Goal: Communication & Community: Answer question/provide support

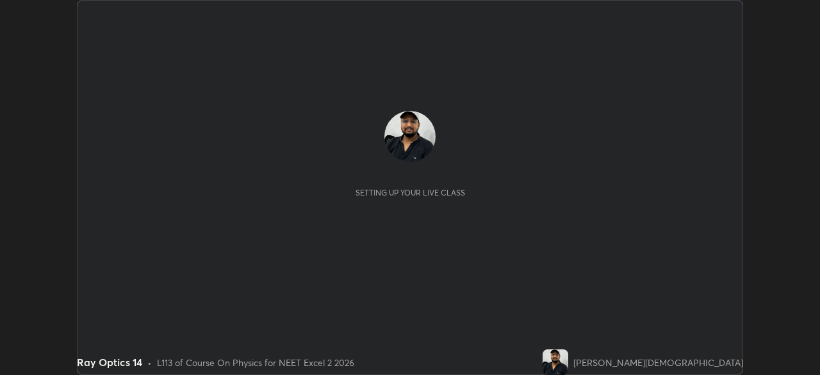
scroll to position [375, 820]
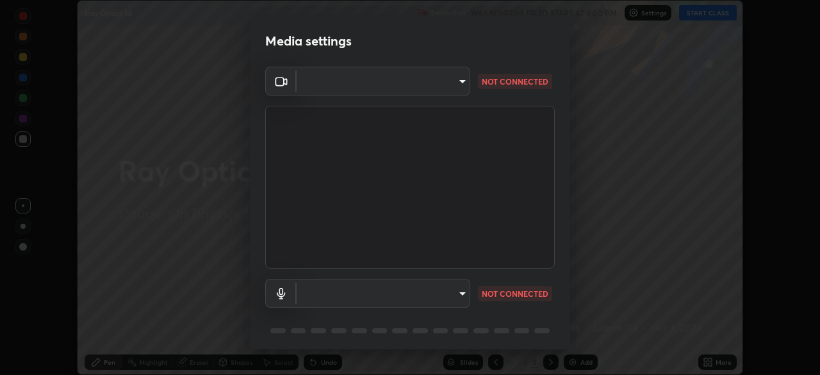
type input "8428e2be8a3e3f13974341e33778a08111258fb38798500ded61d344a6a8a77e"
click at [426, 297] on body "Erase all Ray Optics 14 Recording WAS SCHEDULED TO START AT 4:00 PM Settings ST…" at bounding box center [410, 187] width 820 height 375
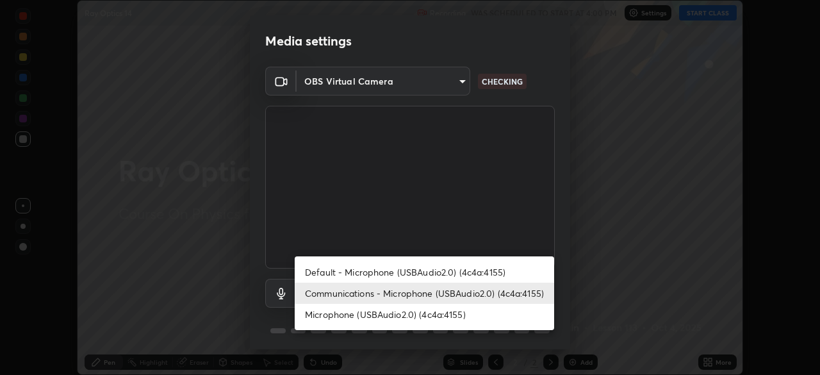
click at [444, 275] on li "Default - Microphone (USBAudio2.0) (4c4a:4155)" at bounding box center [425, 272] width 260 height 21
type input "default"
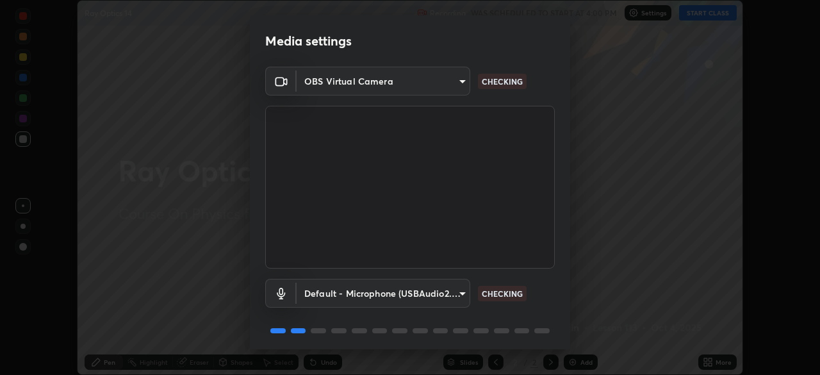
scroll to position [46, 0]
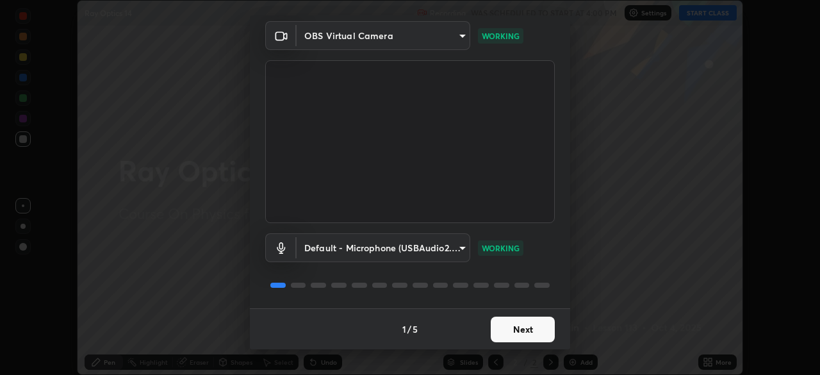
click at [526, 329] on button "Next" at bounding box center [523, 330] width 64 height 26
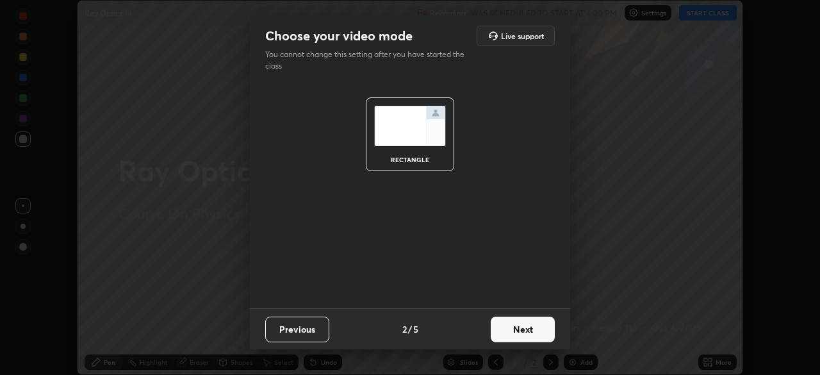
click at [533, 326] on button "Next" at bounding box center [523, 330] width 64 height 26
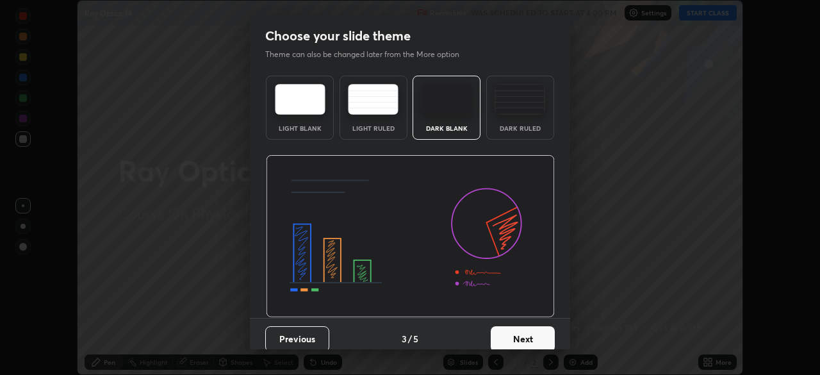
click at [523, 106] on img at bounding box center [520, 99] width 51 height 31
click at [522, 340] on button "Next" at bounding box center [523, 339] width 64 height 26
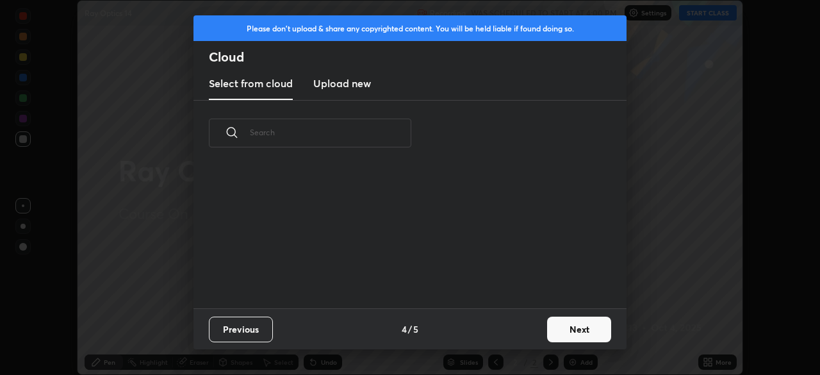
click at [573, 328] on button "Next" at bounding box center [579, 330] width 64 height 26
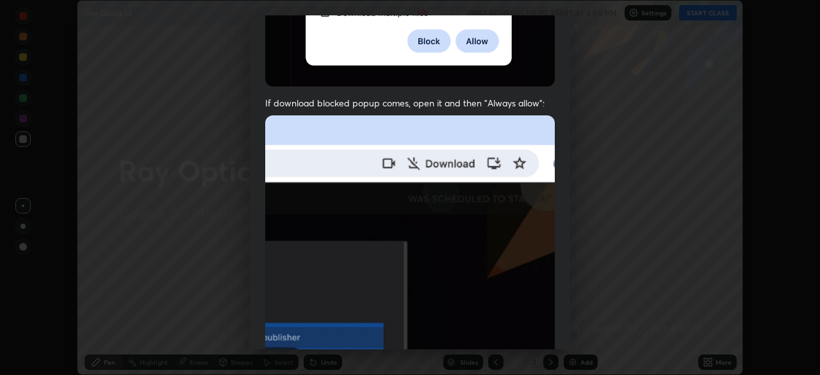
scroll to position [307, 0]
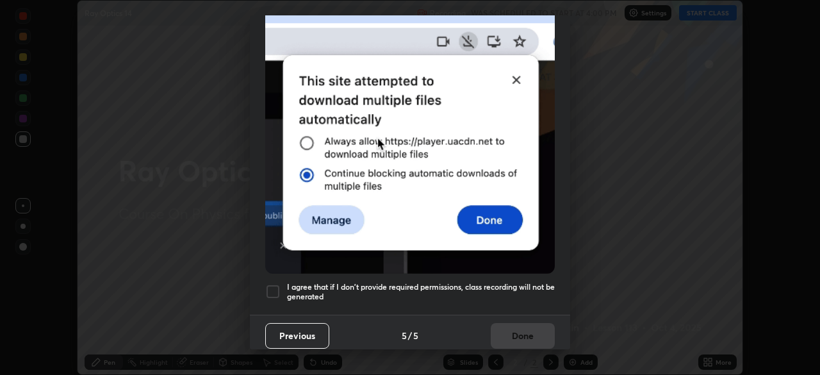
click at [442, 288] on h5 "I agree that if I don't provide required permissions, class recording will not …" at bounding box center [421, 292] width 268 height 20
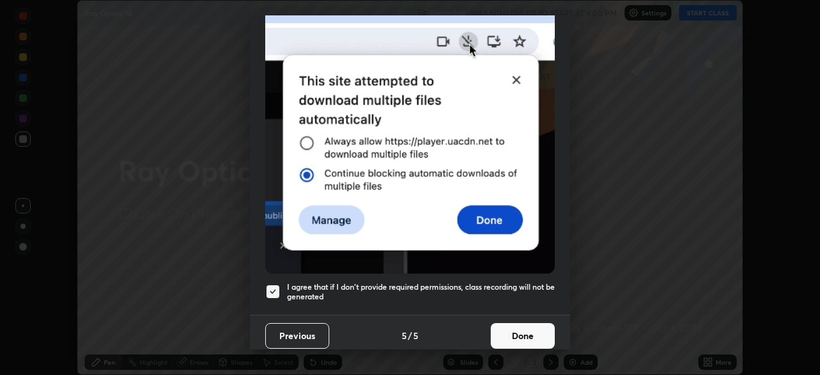
click at [519, 330] on button "Done" at bounding box center [523, 336] width 64 height 26
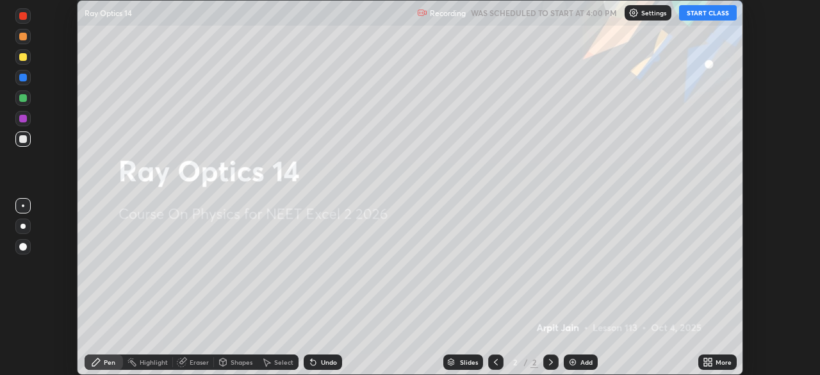
click at [698, 12] on button "START CLASS" at bounding box center [708, 12] width 58 height 15
click at [581, 361] on div "Add" at bounding box center [587, 362] width 12 height 6
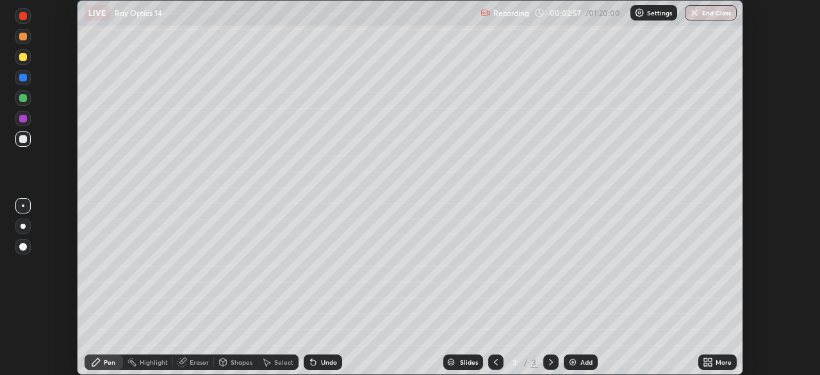
click at [21, 54] on div at bounding box center [23, 57] width 8 height 8
click at [23, 140] on div at bounding box center [23, 139] width 8 height 8
click at [22, 60] on div at bounding box center [23, 57] width 8 height 8
click at [24, 142] on div at bounding box center [23, 139] width 8 height 8
click at [574, 362] on img at bounding box center [573, 362] width 10 height 10
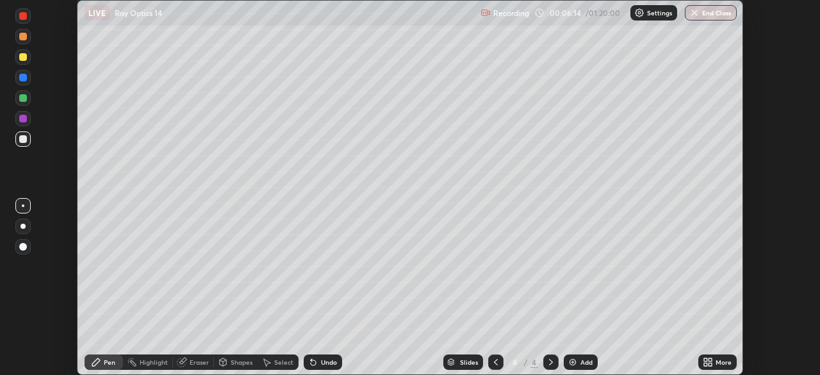
click at [20, 138] on div at bounding box center [23, 139] width 8 height 8
click at [495, 362] on icon at bounding box center [496, 362] width 10 height 10
click at [548, 362] on icon at bounding box center [551, 362] width 10 height 10
click at [24, 137] on div at bounding box center [23, 139] width 8 height 8
click at [23, 58] on div at bounding box center [23, 57] width 8 height 8
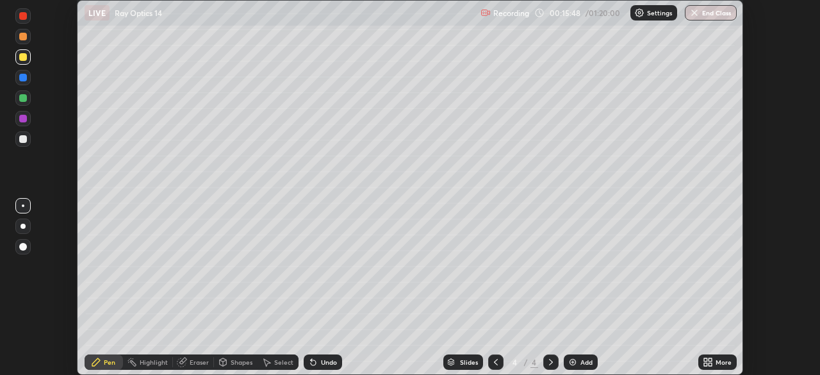
click at [576, 360] on img at bounding box center [573, 362] width 10 height 10
click at [572, 362] on img at bounding box center [573, 362] width 10 height 10
click at [579, 367] on div "Add" at bounding box center [581, 361] width 34 height 15
click at [578, 365] on div "Add" at bounding box center [581, 361] width 34 height 15
click at [313, 362] on icon at bounding box center [313, 362] width 5 height 5
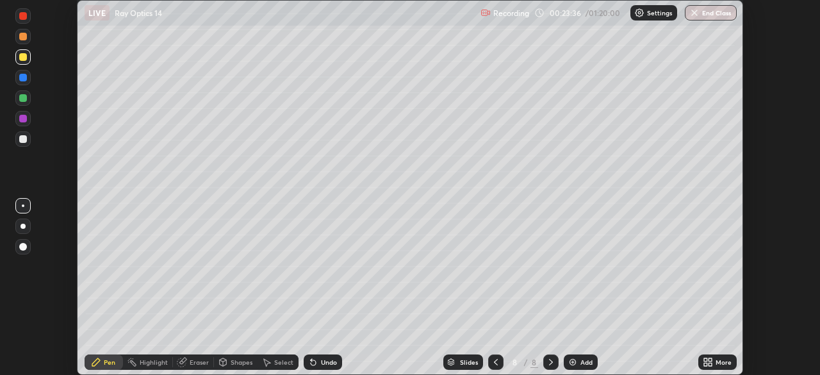
click at [314, 363] on icon at bounding box center [313, 362] width 5 height 5
click at [312, 363] on icon at bounding box center [313, 362] width 5 height 5
click at [315, 369] on div "Undo" at bounding box center [323, 361] width 38 height 15
click at [392, 351] on div "Slides 8 / 8 Add" at bounding box center [520, 362] width 356 height 26
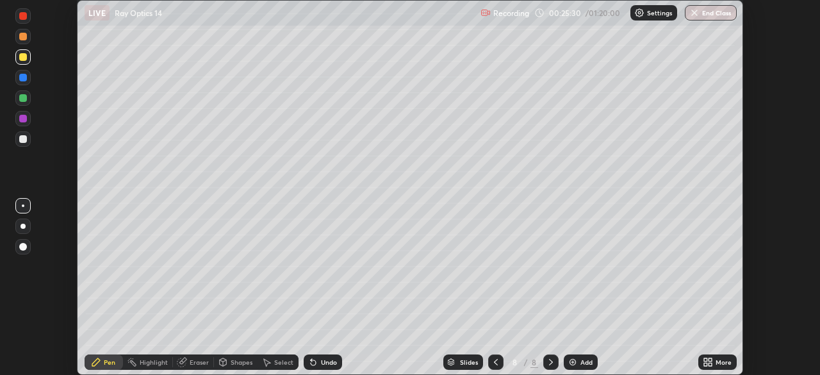
click at [575, 364] on img at bounding box center [573, 362] width 10 height 10
click at [311, 361] on icon at bounding box center [313, 362] width 5 height 5
click at [312, 362] on icon at bounding box center [313, 362] width 5 height 5
click at [311, 362] on icon at bounding box center [313, 362] width 5 height 5
click at [312, 363] on icon at bounding box center [313, 362] width 5 height 5
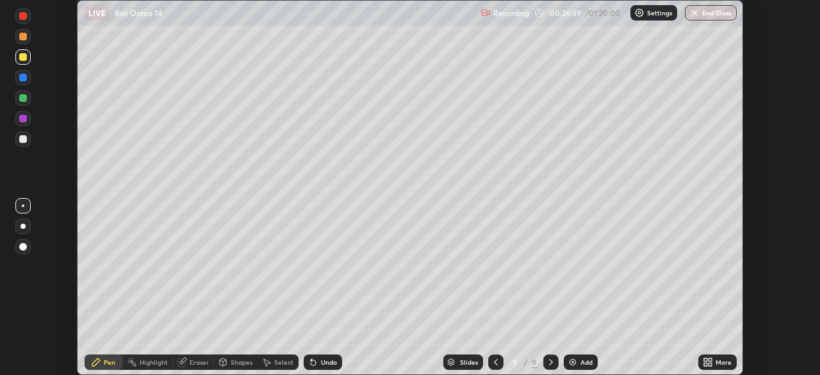
click at [312, 363] on icon at bounding box center [313, 362] width 5 height 5
click at [312, 365] on icon at bounding box center [313, 362] width 5 height 5
click at [312, 363] on icon at bounding box center [313, 362] width 5 height 5
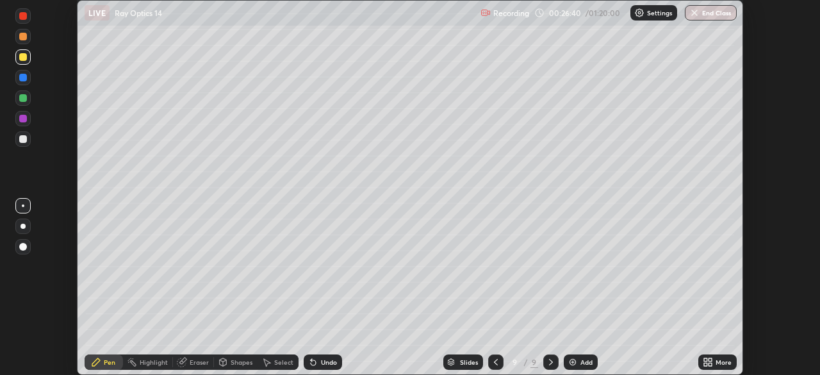
click at [312, 363] on icon at bounding box center [313, 362] width 5 height 5
click at [309, 369] on div "Undo" at bounding box center [323, 361] width 38 height 15
click at [217, 351] on div "Shapes" at bounding box center [236, 362] width 44 height 26
click at [99, 357] on icon at bounding box center [96, 362] width 10 height 10
click at [572, 362] on img at bounding box center [573, 362] width 10 height 10
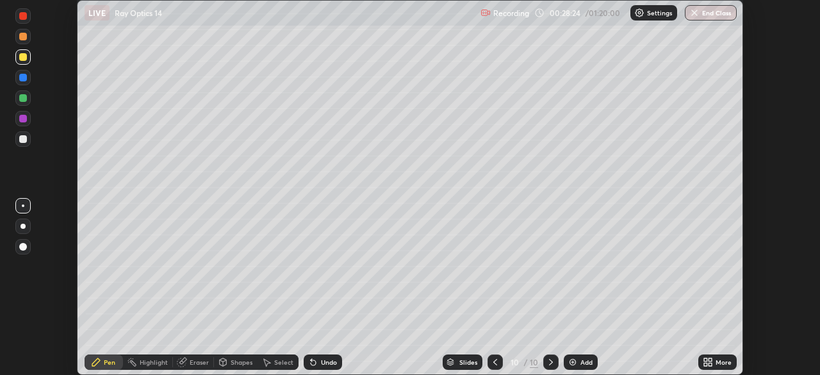
click at [24, 144] on div at bounding box center [22, 138] width 15 height 15
click at [25, 56] on div at bounding box center [23, 57] width 8 height 8
click at [583, 364] on div "Add" at bounding box center [587, 362] width 12 height 6
click at [495, 362] on icon at bounding box center [496, 362] width 10 height 10
click at [551, 363] on icon at bounding box center [551, 362] width 4 height 6
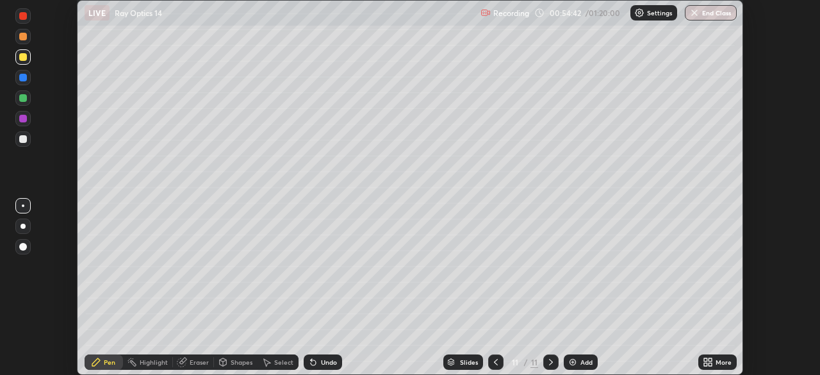
click at [581, 362] on div "Add" at bounding box center [587, 362] width 12 height 6
click at [312, 364] on icon at bounding box center [313, 362] width 5 height 5
click at [699, 14] on img "button" at bounding box center [695, 13] width 10 height 10
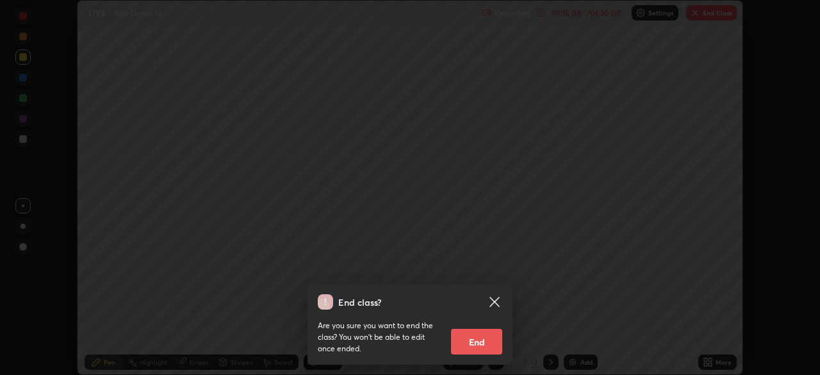
click at [486, 347] on button "End" at bounding box center [476, 342] width 51 height 26
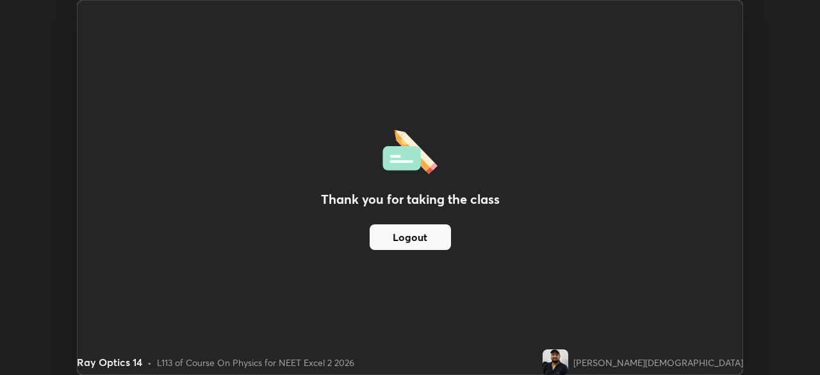
click at [411, 240] on button "Logout" at bounding box center [410, 237] width 81 height 26
